Goal: Find specific page/section: Find specific page/section

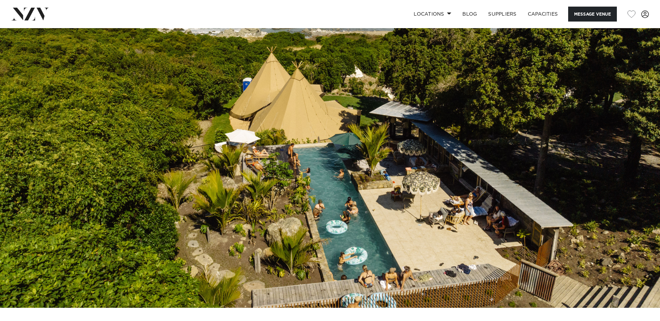
scroll to position [70, 0]
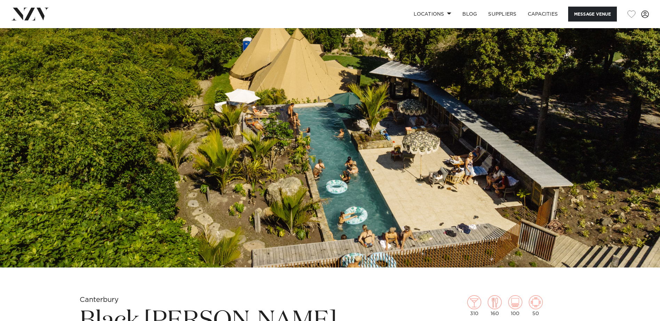
click at [378, 150] on img at bounding box center [330, 113] width 660 height 309
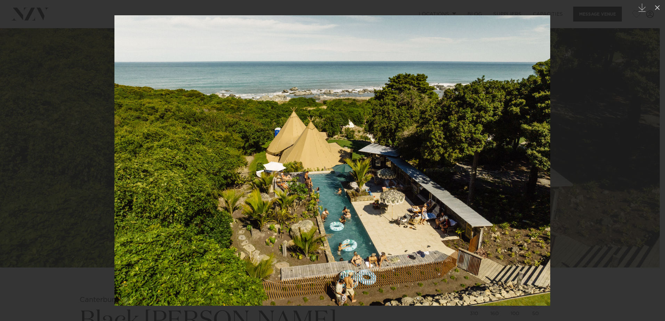
drag, startPoint x: 378, startPoint y: 150, endPoint x: 558, endPoint y: 106, distance: 185.9
click at [558, 106] on div at bounding box center [332, 160] width 665 height 321
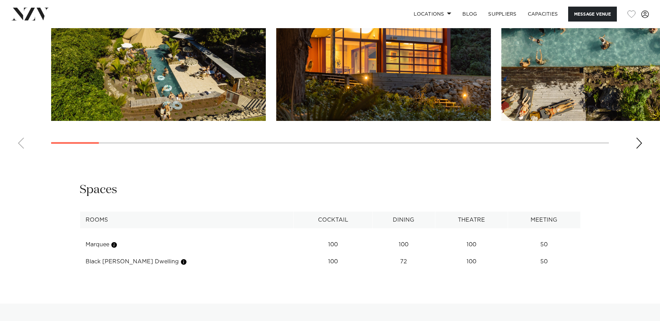
scroll to position [626, 0]
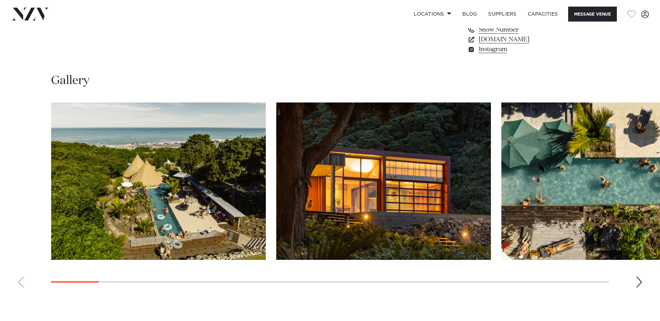
click at [173, 187] on img "1 / 29" at bounding box center [158, 182] width 215 height 158
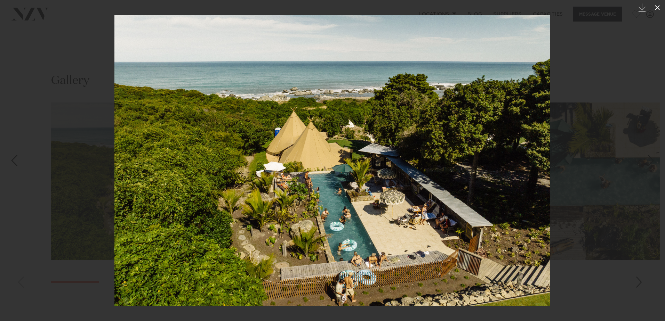
click at [655, 7] on icon at bounding box center [657, 7] width 8 height 8
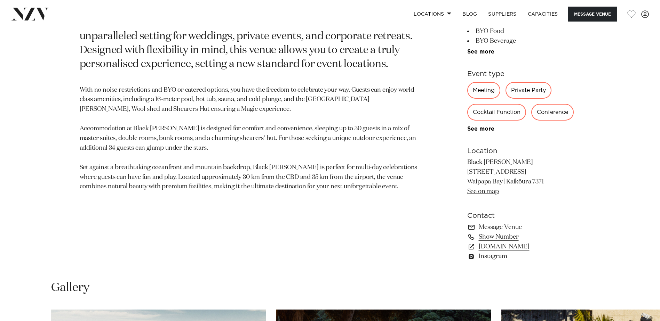
scroll to position [383, 0]
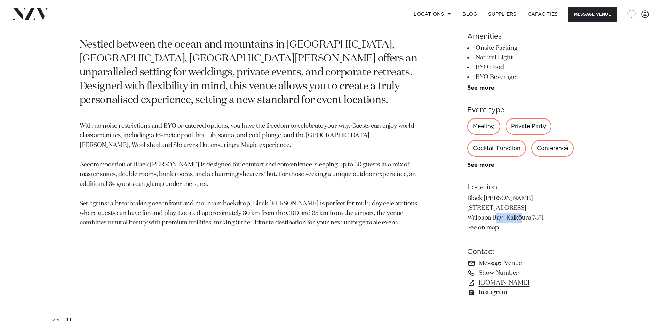
drag, startPoint x: 465, startPoint y: 207, endPoint x: 497, endPoint y: 214, distance: 32.0
click at [497, 214] on div "Canterbury Black [PERSON_NAME] Nestled between the ocean and mountains in [GEOG…" at bounding box center [330, 145] width 592 height 324
drag, startPoint x: 497, startPoint y: 214, endPoint x: 479, endPoint y: 210, distance: 17.7
click at [479, 210] on p "Black [PERSON_NAME] [STREET_ADDRESS] [GEOGRAPHIC_DATA] | [GEOGRAPHIC_DATA] 7371…" at bounding box center [523, 213] width 113 height 39
drag, startPoint x: 467, startPoint y: 208, endPoint x: 545, endPoint y: 220, distance: 78.5
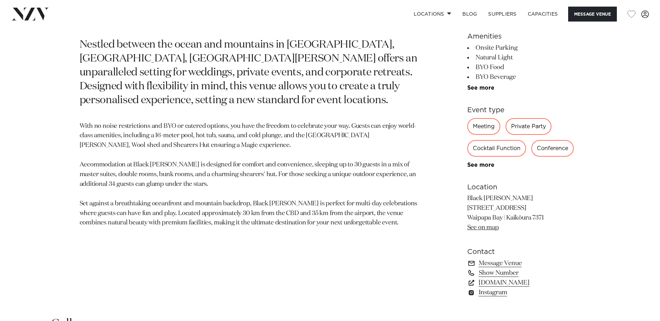
click at [545, 220] on p "Black [PERSON_NAME] [STREET_ADDRESS] [GEOGRAPHIC_DATA] | [GEOGRAPHIC_DATA] 7371…" at bounding box center [523, 213] width 113 height 39
copy p "[STREET_ADDRESS]"
